Goal: Task Accomplishment & Management: Complete application form

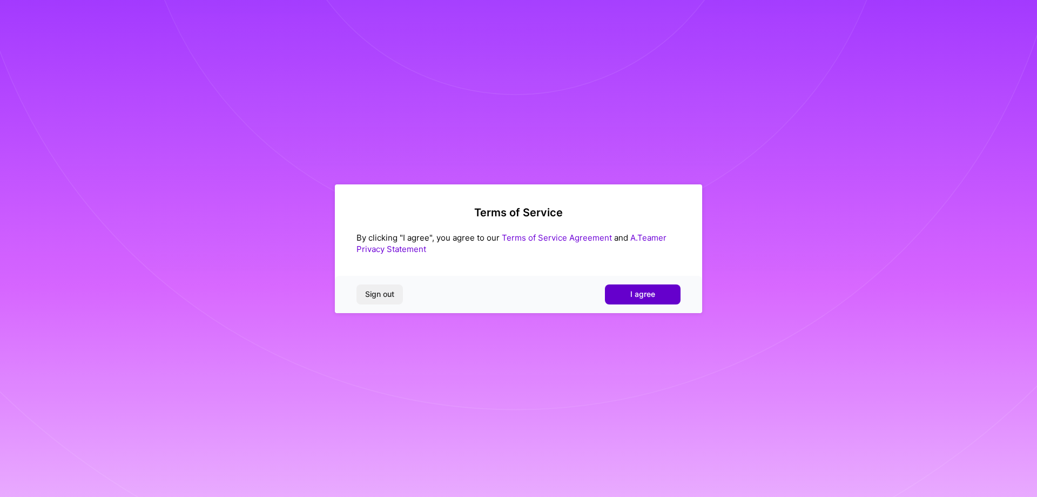
click at [625, 299] on button "I agree" at bounding box center [643, 293] width 76 height 19
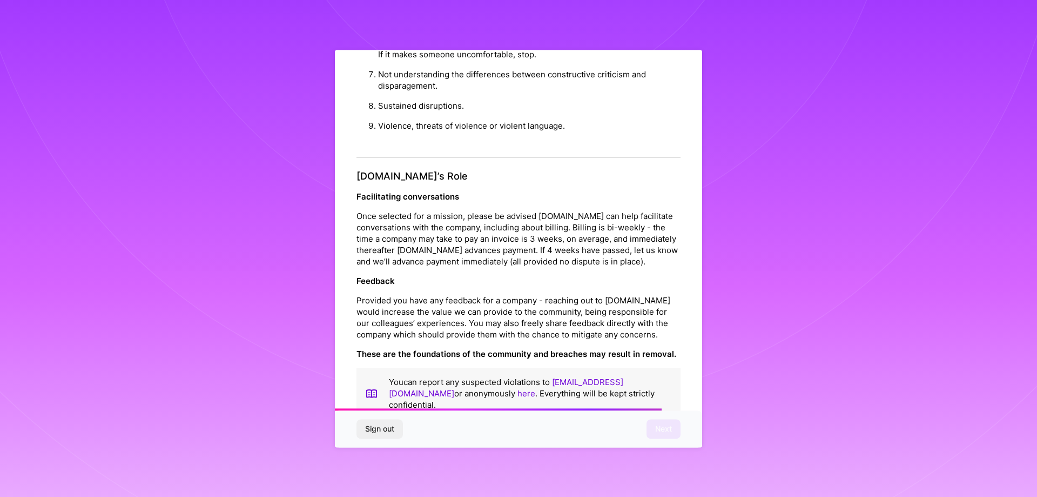
scroll to position [1166, 0]
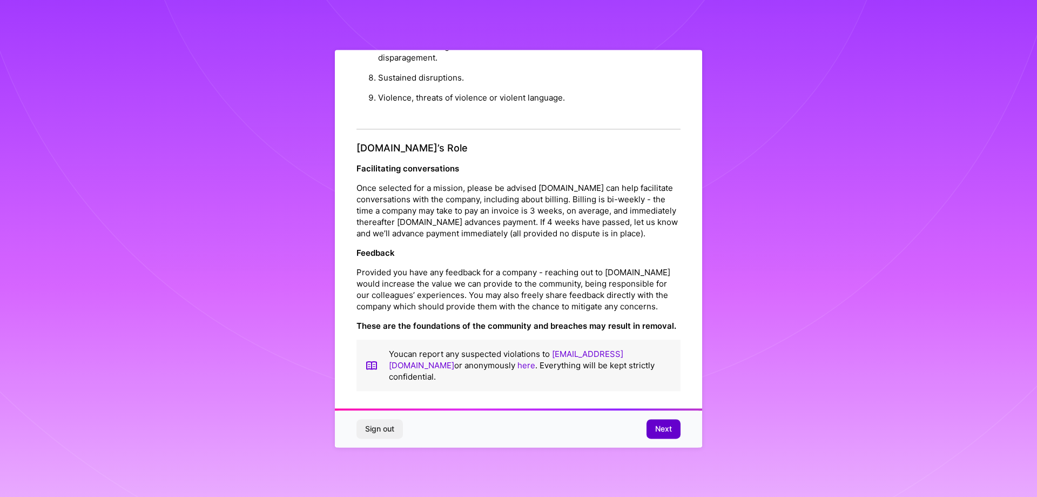
click at [658, 428] on span "Next" at bounding box center [663, 428] width 17 height 11
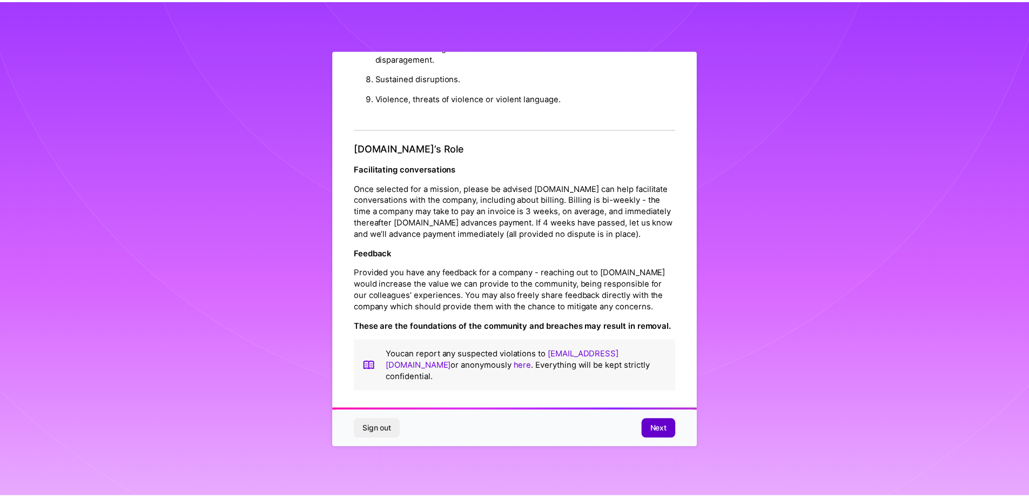
scroll to position [0, 0]
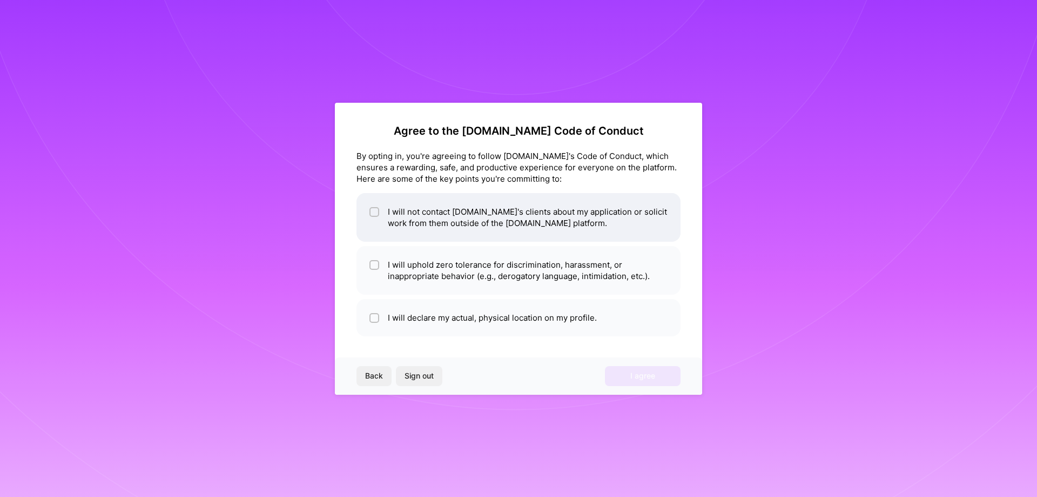
click at [502, 211] on li "I will not contact [DOMAIN_NAME]'s clients about my application or solicit work…" at bounding box center [519, 217] width 324 height 49
checkbox input "true"
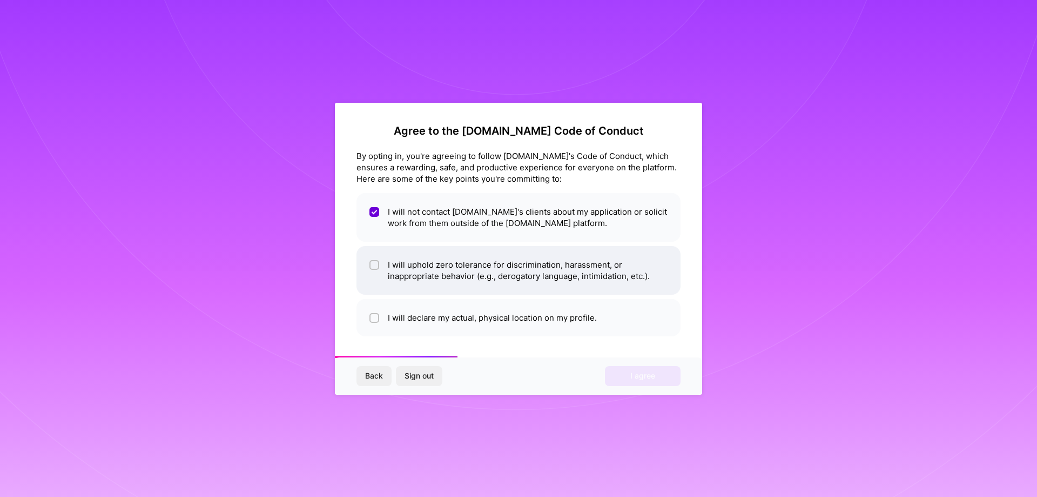
click at [386, 266] on li "I will uphold zero tolerance for discrimination, harassment, or inappropriate b…" at bounding box center [519, 270] width 324 height 49
checkbox input "true"
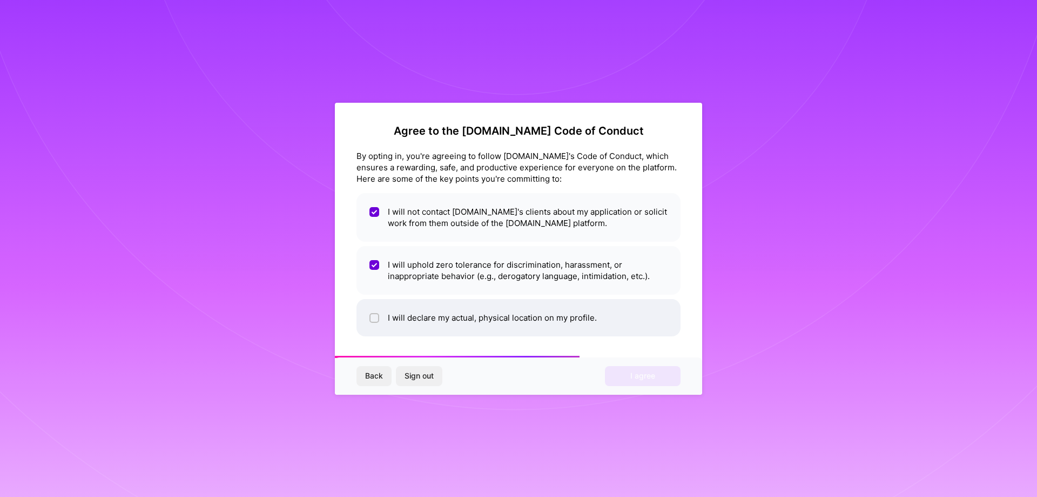
click at [387, 312] on li "I will declare my actual, physical location on my profile." at bounding box center [519, 317] width 324 height 37
checkbox input "true"
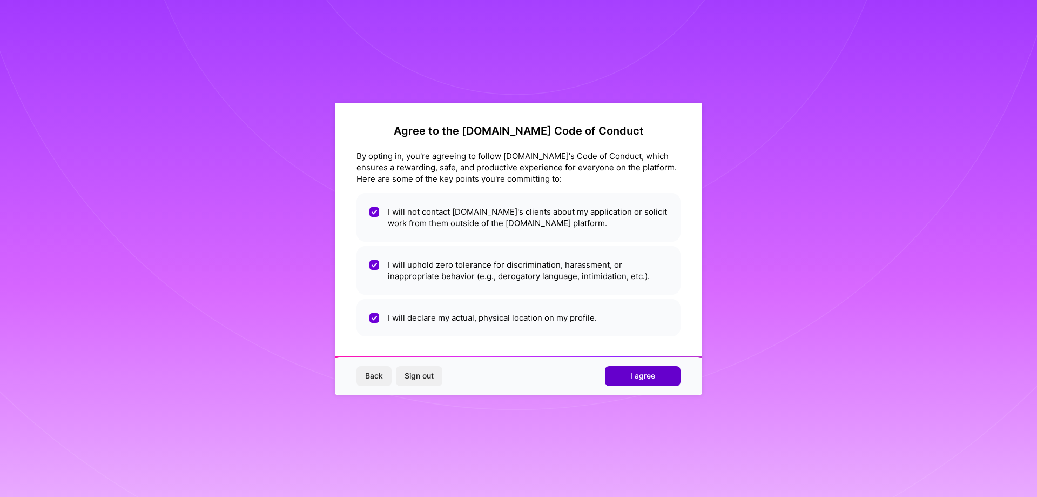
click at [657, 380] on button "I agree" at bounding box center [643, 375] width 76 height 19
